Goal: Use online tool/utility: Utilize a website feature to perform a specific function

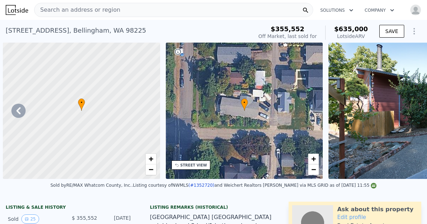
scroll to position [0, 5165]
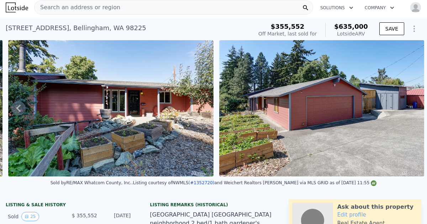
click at [43, 7] on span "Search an address or region" at bounding box center [77, 7] width 86 height 9
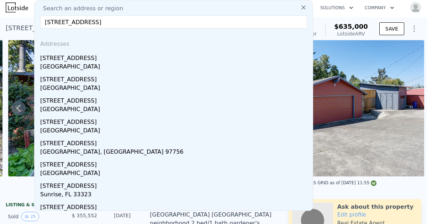
type input "[STREET_ADDRESS]"
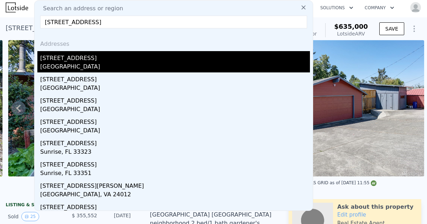
click at [58, 63] on div "[GEOGRAPHIC_DATA]" at bounding box center [174, 68] width 269 height 10
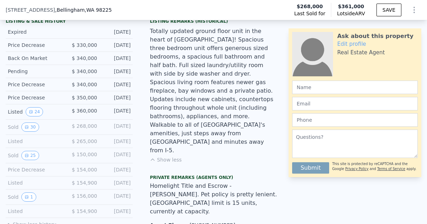
scroll to position [88, 0]
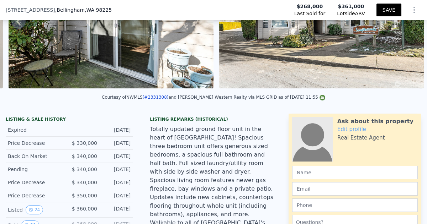
click at [385, 9] on button "SAVE" at bounding box center [388, 10] width 25 height 13
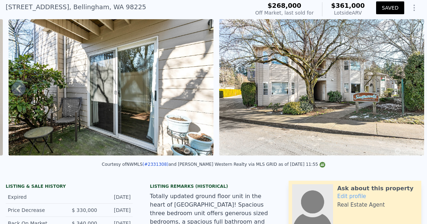
scroll to position [0, 0]
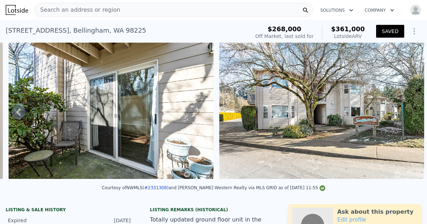
click at [284, 111] on img at bounding box center [321, 111] width 205 height 136
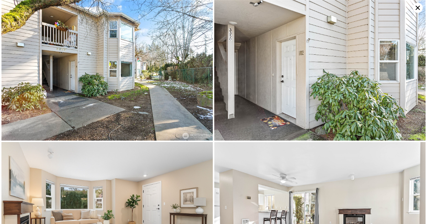
type input "0"
click at [416, 8] on icon at bounding box center [417, 8] width 10 height 10
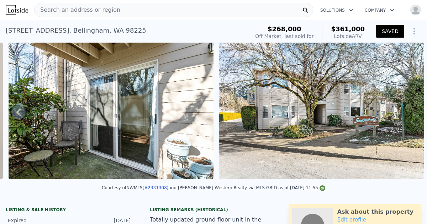
click at [175, 161] on img at bounding box center [111, 111] width 205 height 136
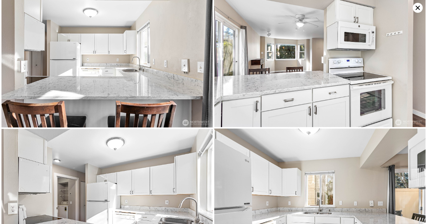
scroll to position [1480, 0]
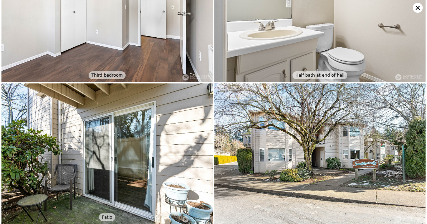
click at [417, 8] on icon at bounding box center [417, 8] width 4 height 4
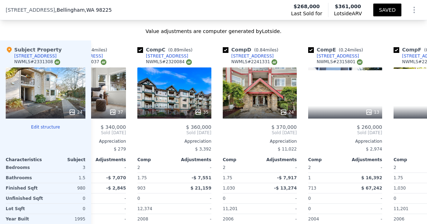
scroll to position [0, 0]
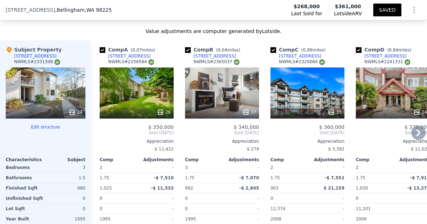
click at [247, 140] on div "Appreciation" at bounding box center [222, 142] width 74 height 6
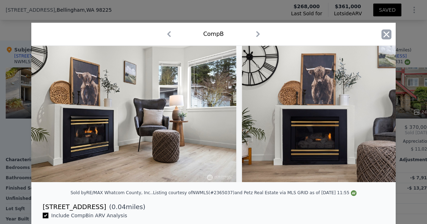
click at [385, 36] on icon "button" at bounding box center [386, 35] width 10 height 10
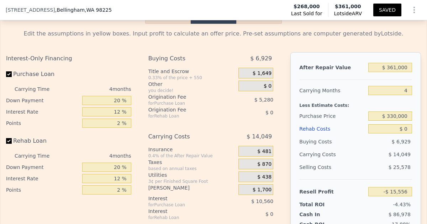
scroll to position [1313, 0]
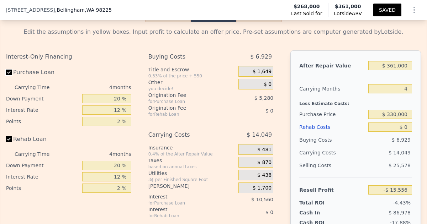
click at [8, 74] on input "Purchase Loan" at bounding box center [9, 73] width 6 height 6
checkbox input "false"
type input "$ 284"
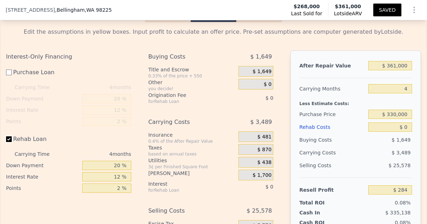
click at [10, 141] on input "Rehab Loan" at bounding box center [9, 139] width 6 height 6
checkbox input "false"
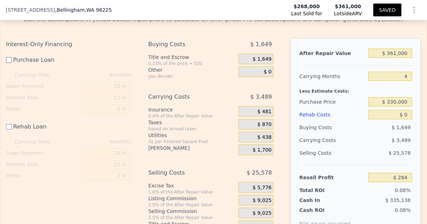
scroll to position [1324, 0]
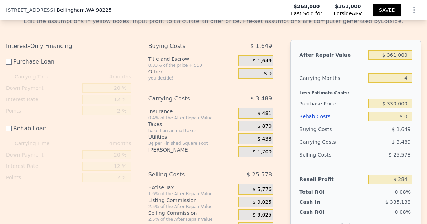
click at [269, 151] on span "$ 1,700" at bounding box center [261, 152] width 19 height 6
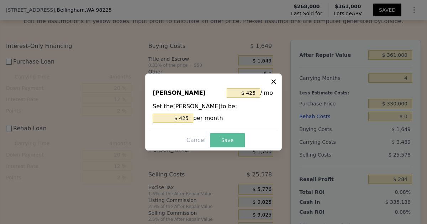
click at [230, 140] on button "Save" at bounding box center [227, 140] width 35 height 14
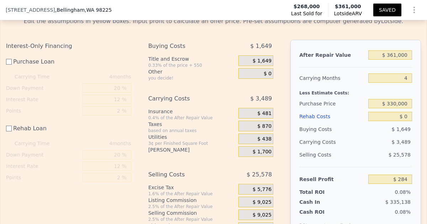
click at [265, 153] on span "$ 1,700" at bounding box center [261, 152] width 19 height 6
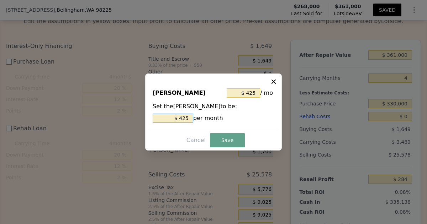
click at [189, 118] on input "$ 425" at bounding box center [172, 118] width 41 height 9
click at [224, 142] on button "Save" at bounding box center [227, 140] width 35 height 14
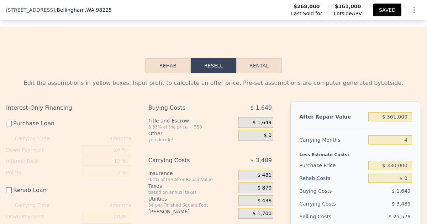
scroll to position [1237, 0]
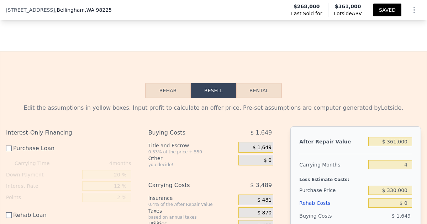
click at [256, 93] on button "Rental" at bounding box center [258, 90] width 45 height 15
select select "30"
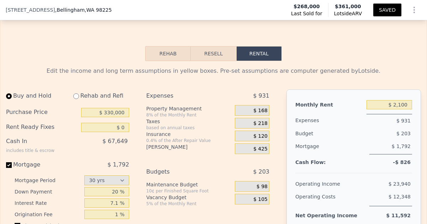
scroll to position [1275, 0]
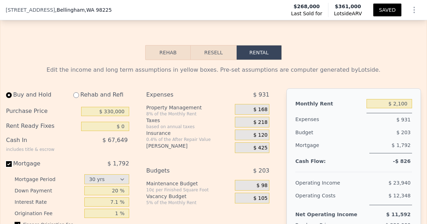
click at [9, 166] on input "Mortgage $ 1,792" at bounding box center [9, 164] width 6 height 6
checkbox input "false"
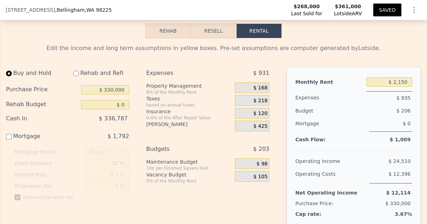
scroll to position [1298, 0]
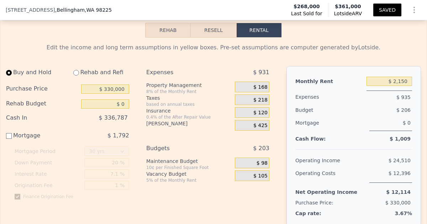
click at [378, 131] on div "$ 0" at bounding box center [390, 124] width 43 height 15
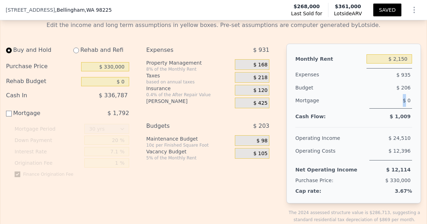
scroll to position [1321, 0]
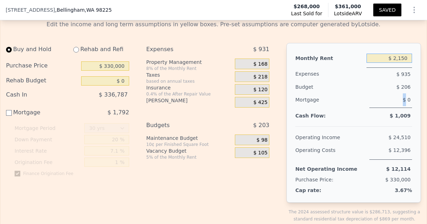
click at [408, 58] on input "$ 2,150" at bounding box center [388, 58] width 45 height 9
type input "$ 2"
click at [414, 81] on div "Monthly Rent $ 1,400 Expenses $ 935 Budget $ 206 Mortgage $ 0 Cash Flow: $ 1,00…" at bounding box center [353, 123] width 134 height 160
click at [407, 58] on input "$ 2,150" at bounding box center [388, 58] width 45 height 9
type input "$ 2"
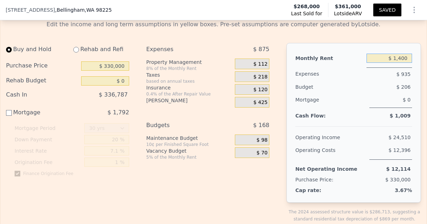
type input "$ 2,150"
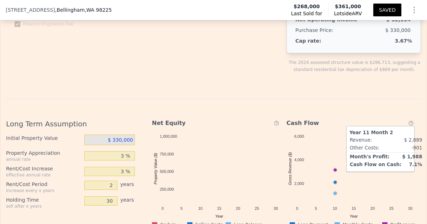
scroll to position [1469, 0]
